Goal: Book appointment/travel/reservation

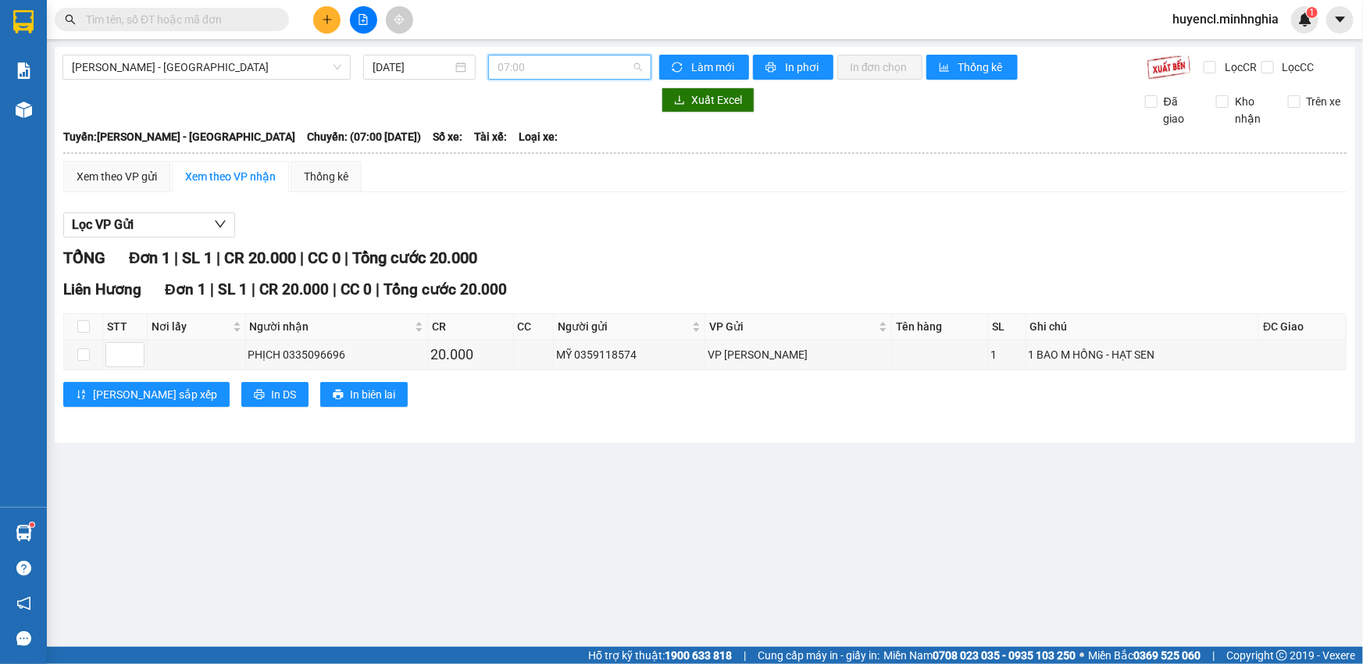
click at [584, 59] on span "07:00" at bounding box center [570, 66] width 145 height 23
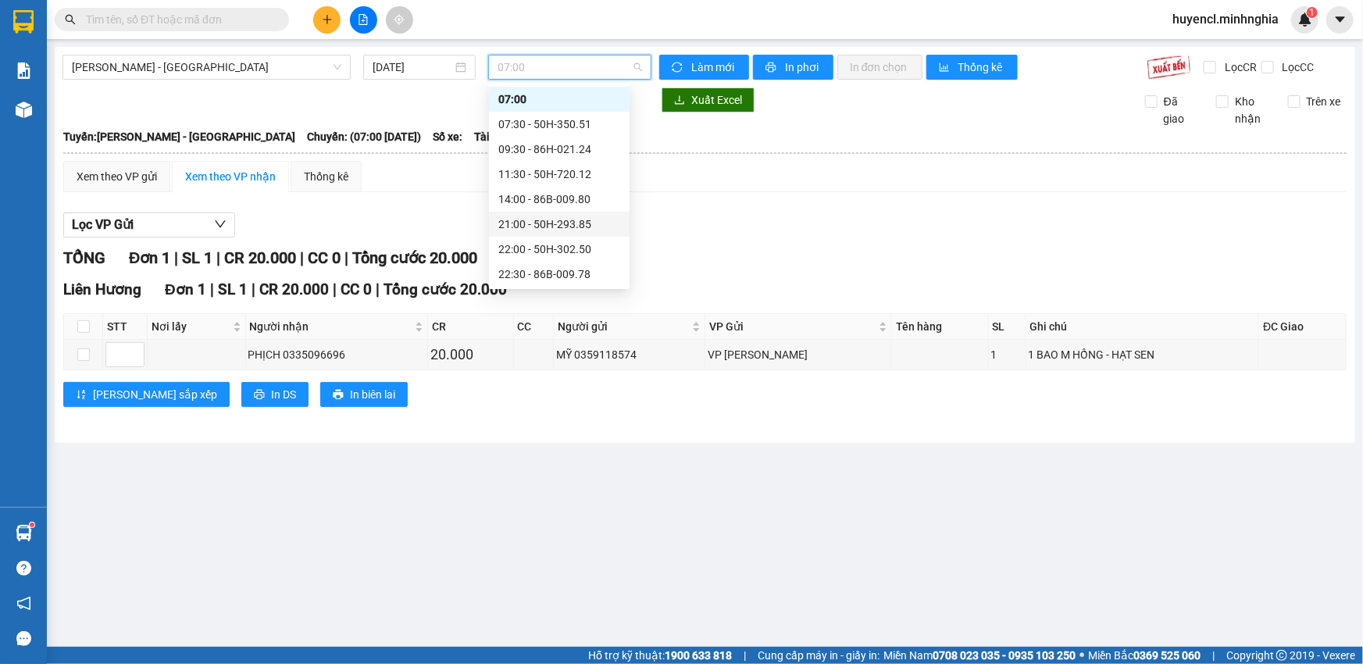
scroll to position [124, 0]
click at [267, 73] on span "[PERSON_NAME] - [GEOGRAPHIC_DATA]" at bounding box center [207, 66] width 270 height 23
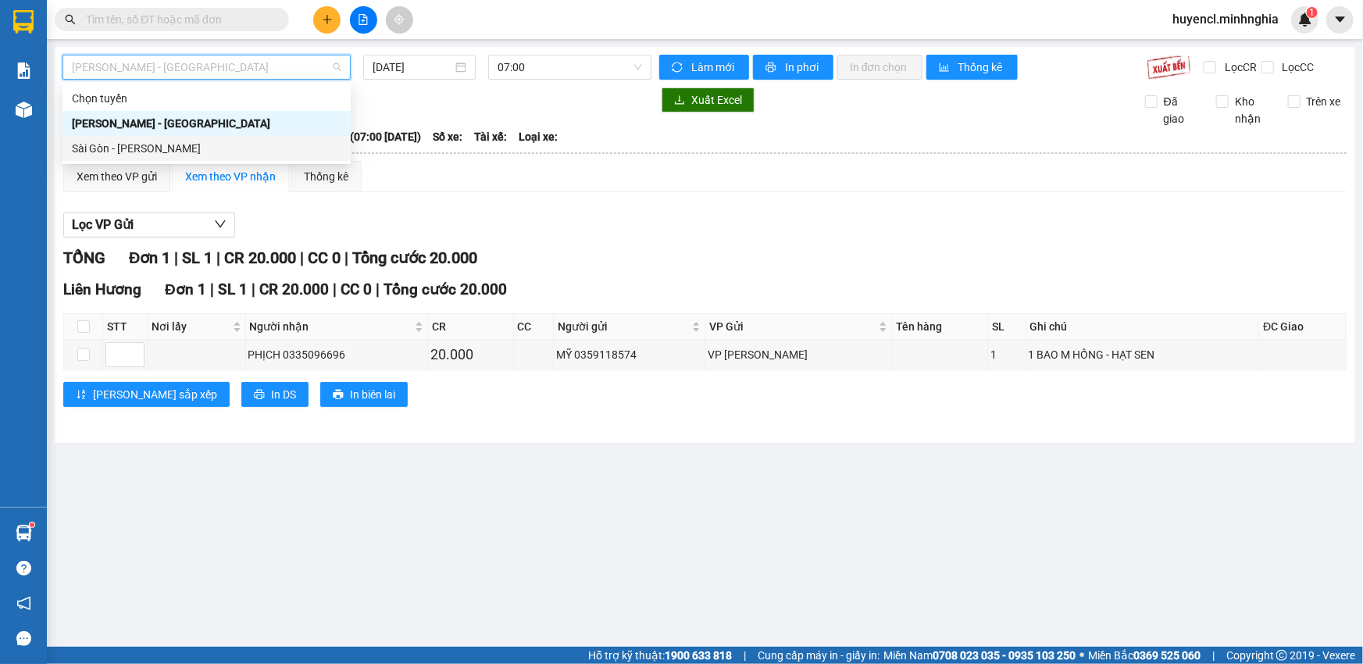
click at [177, 155] on div "Sài Gòn - [PERSON_NAME]" at bounding box center [207, 148] width 270 height 17
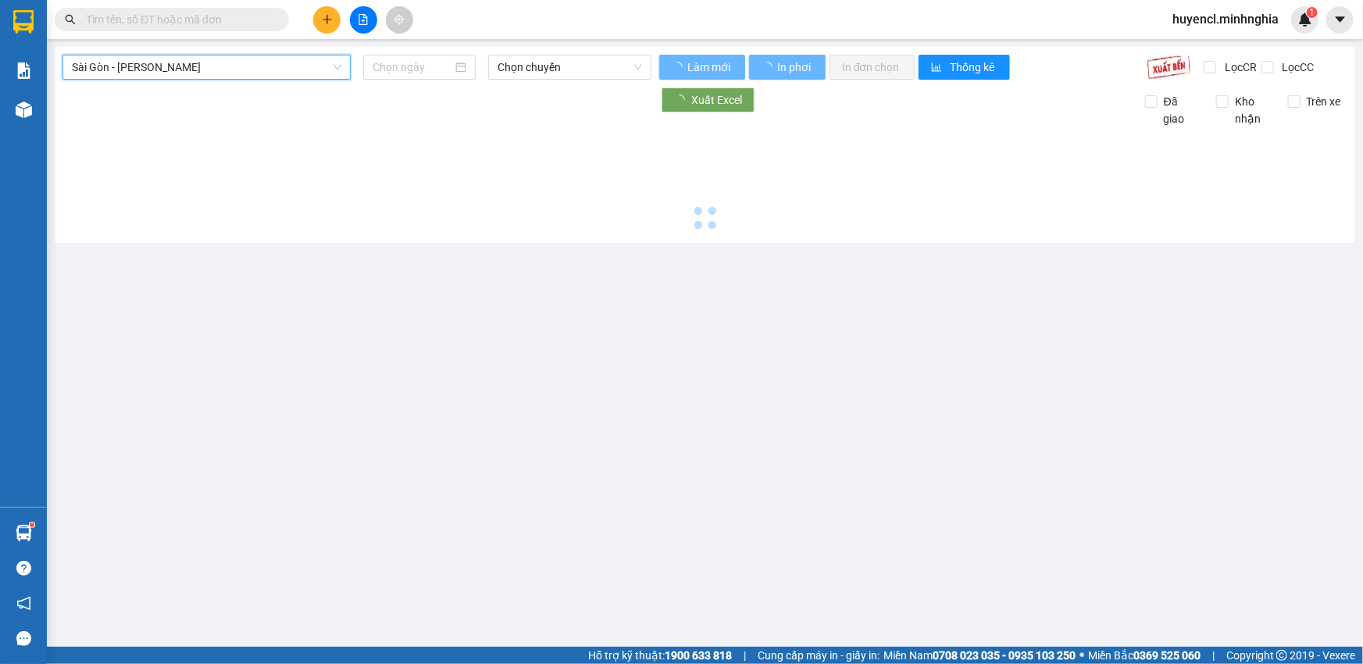
type input "[DATE]"
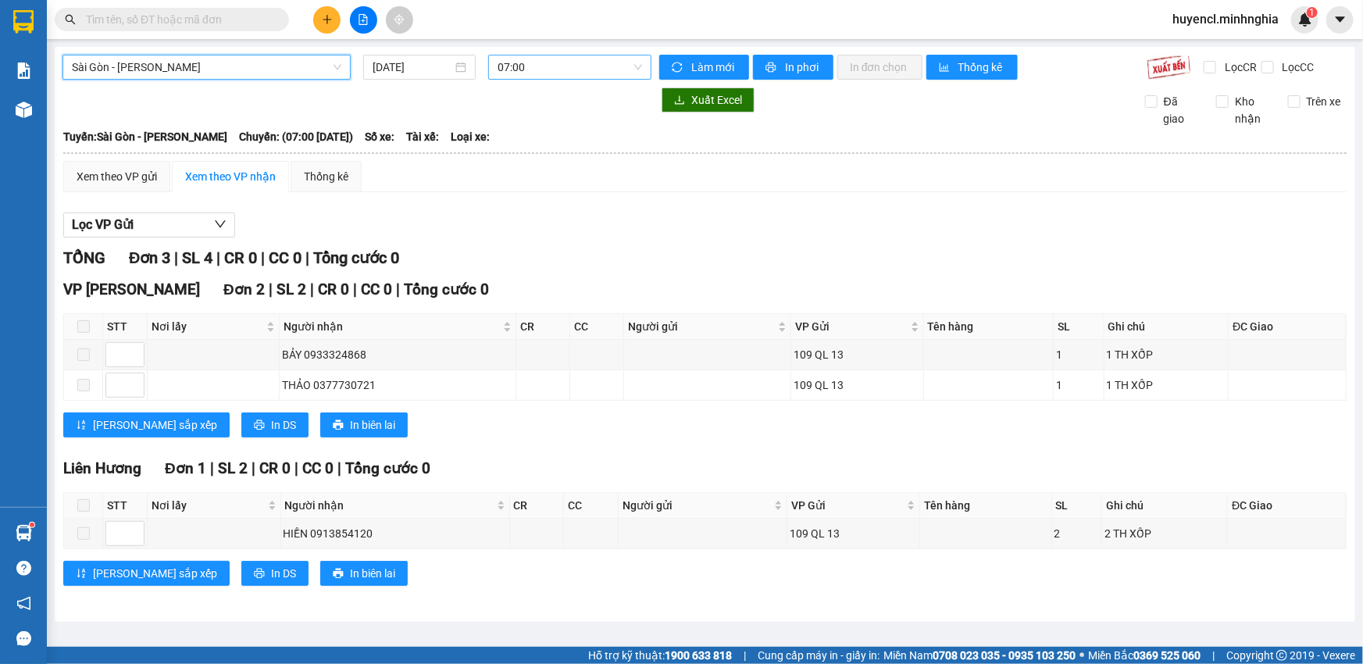
click at [569, 62] on span "07:00" at bounding box center [570, 66] width 145 height 23
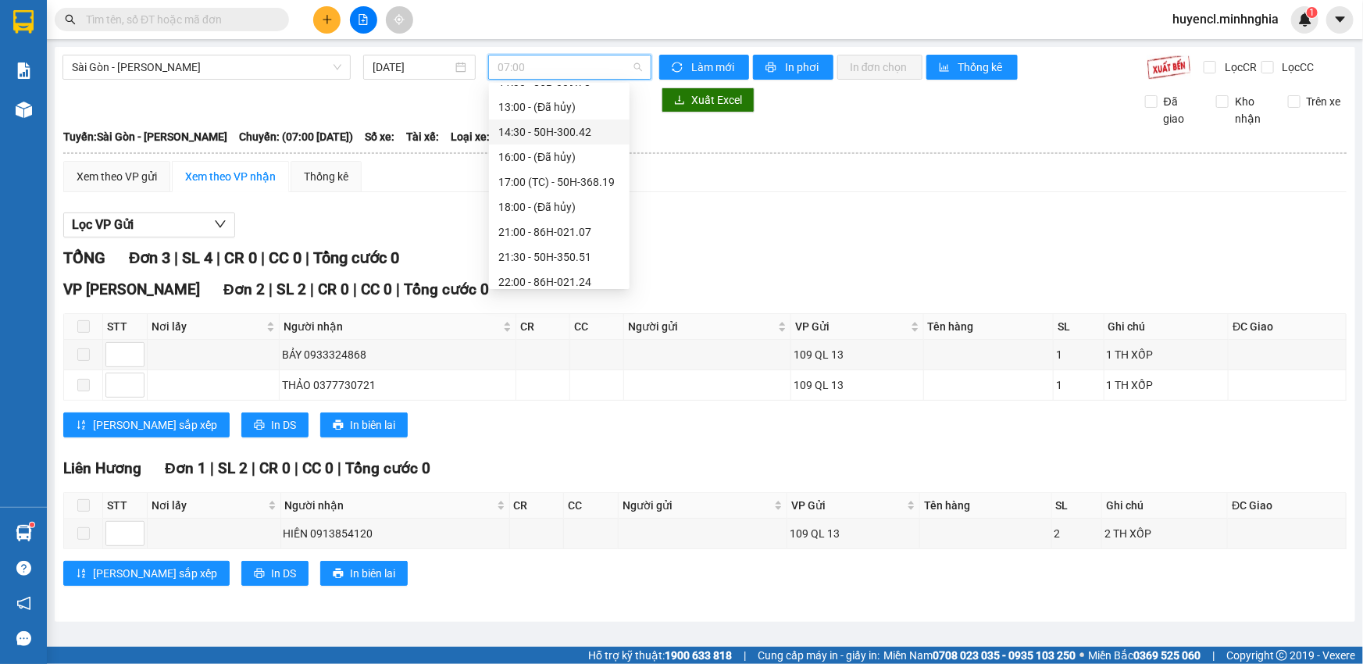
scroll to position [174, 0]
click at [300, 73] on span "Sài Gòn - [PERSON_NAME]" at bounding box center [207, 66] width 270 height 23
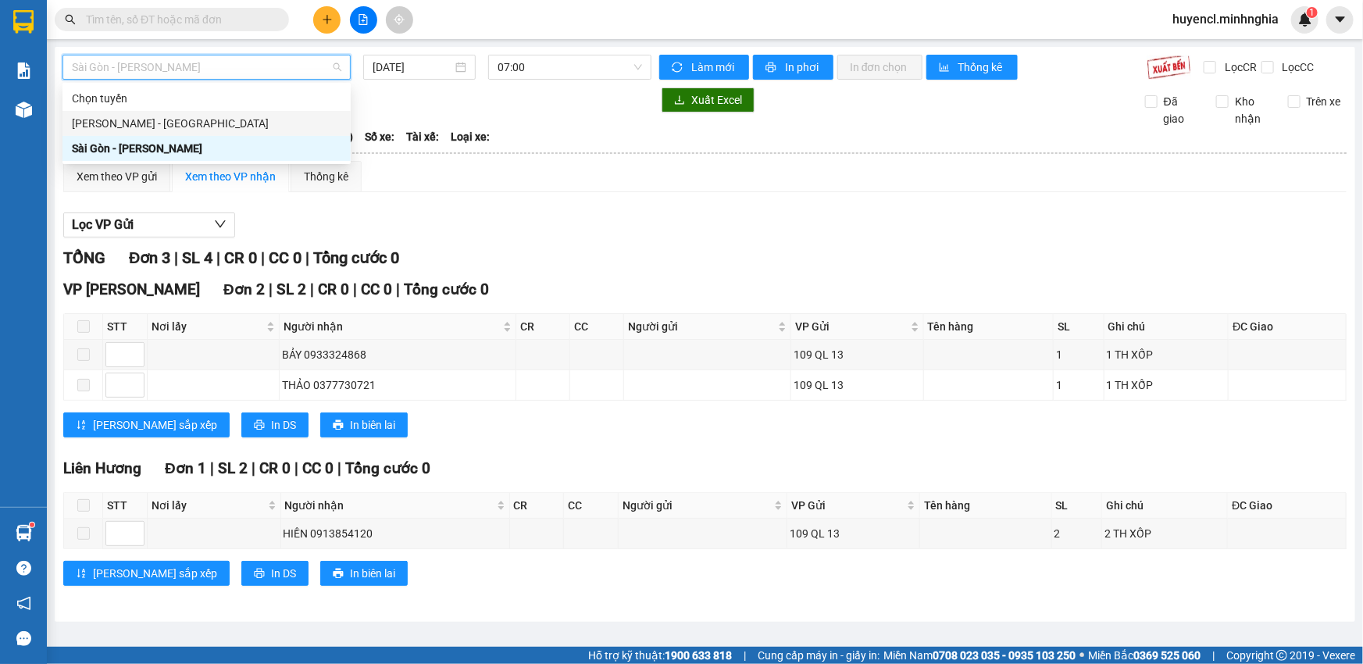
click at [198, 131] on div "[PERSON_NAME] - [GEOGRAPHIC_DATA]" at bounding box center [207, 123] width 270 height 17
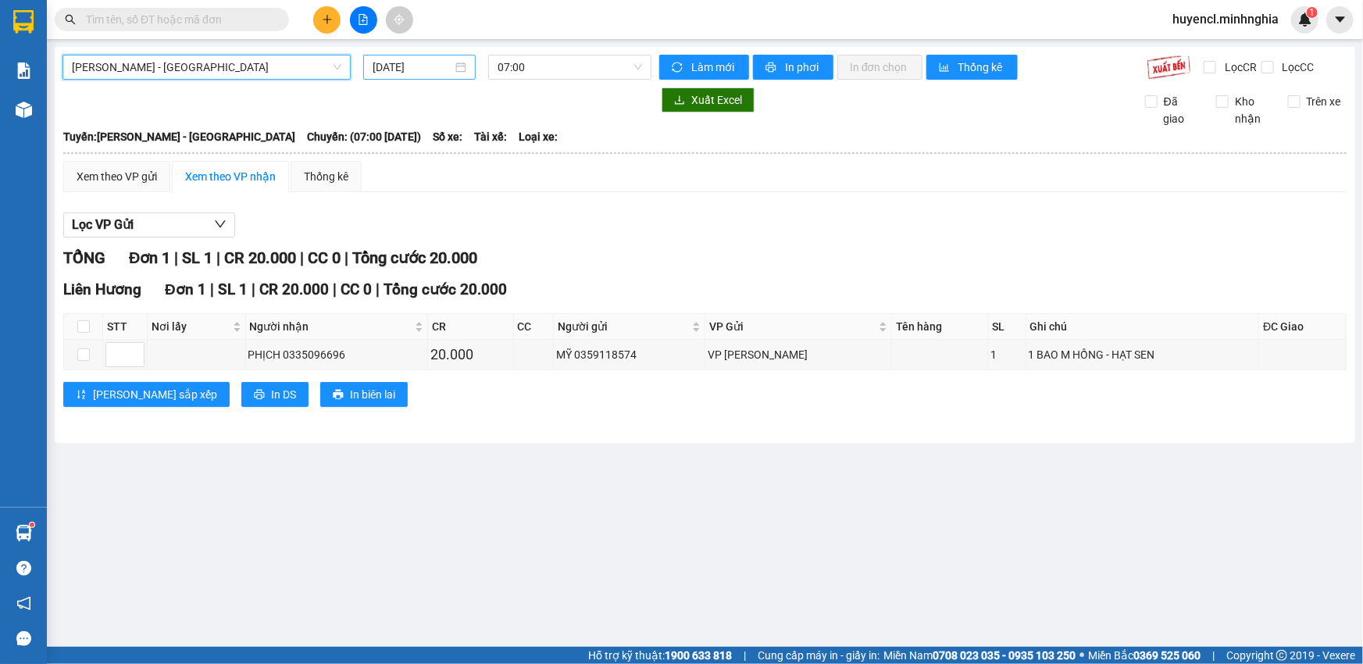
click at [435, 68] on input "[DATE]" at bounding box center [413, 67] width 80 height 17
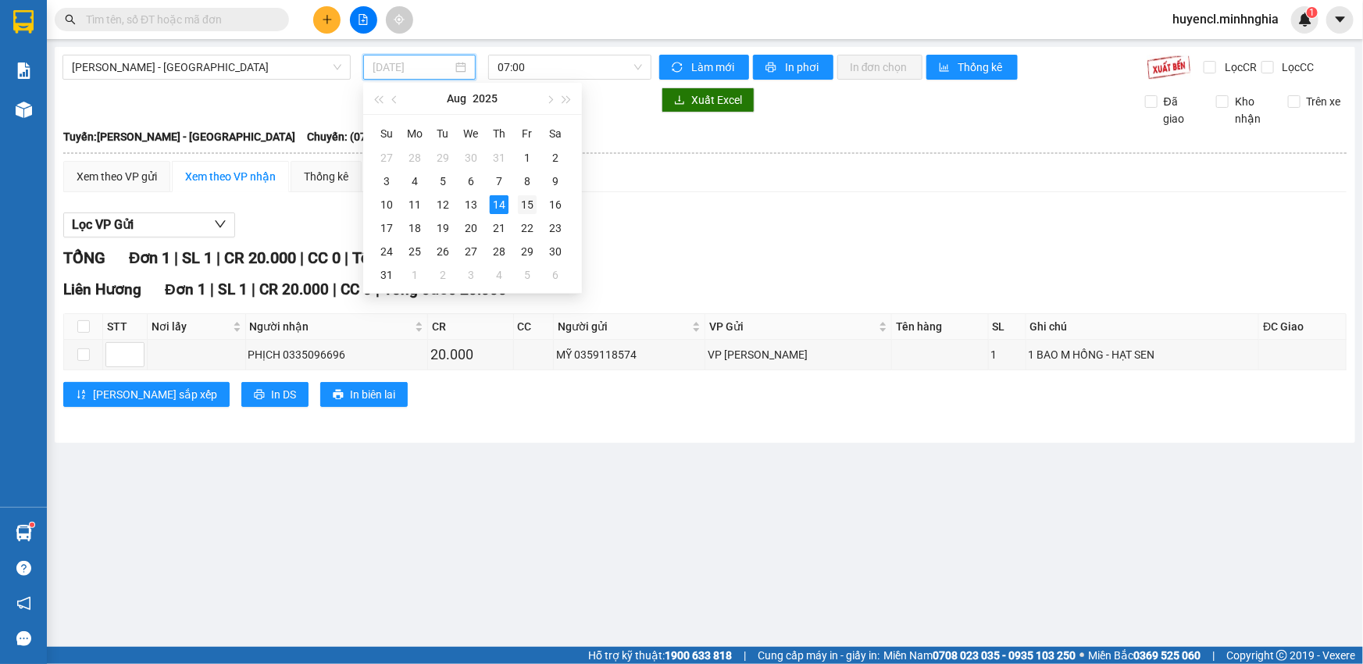
click at [524, 205] on div "15" at bounding box center [527, 204] width 19 height 19
type input "[DATE]"
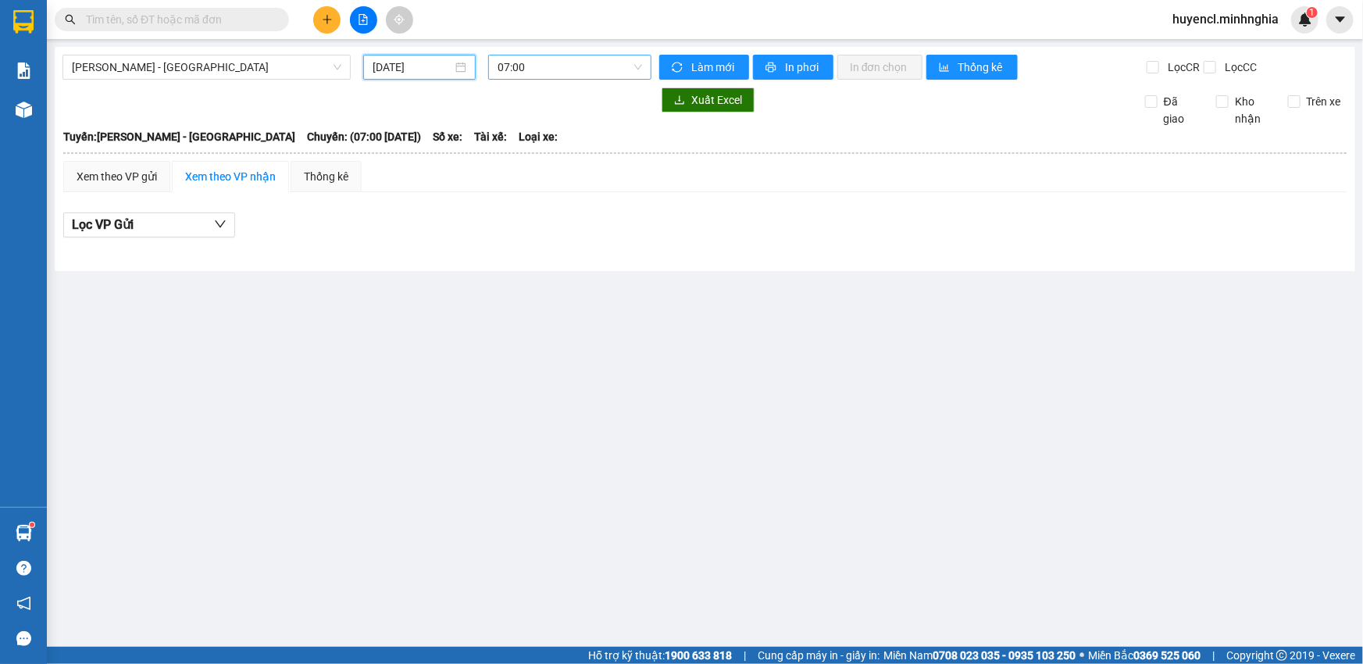
click at [615, 67] on span "07:00" at bounding box center [570, 66] width 145 height 23
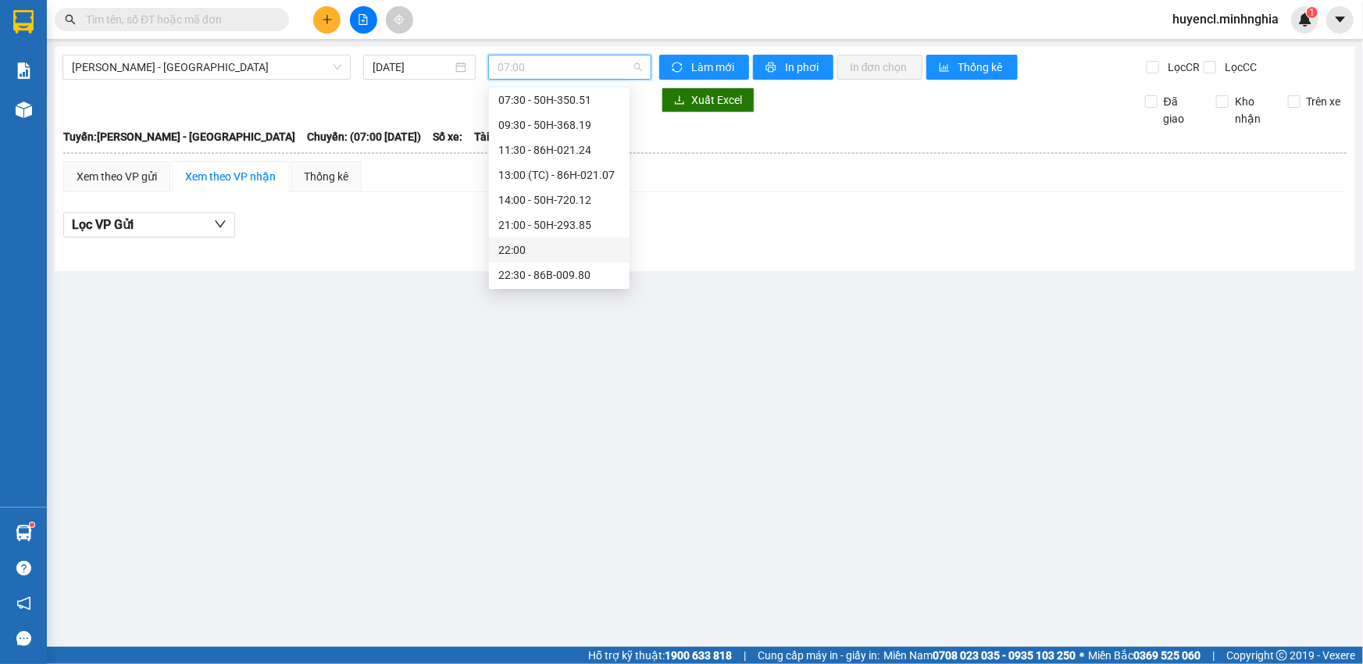
scroll to position [24, 0]
